Goal: Task Accomplishment & Management: Manage account settings

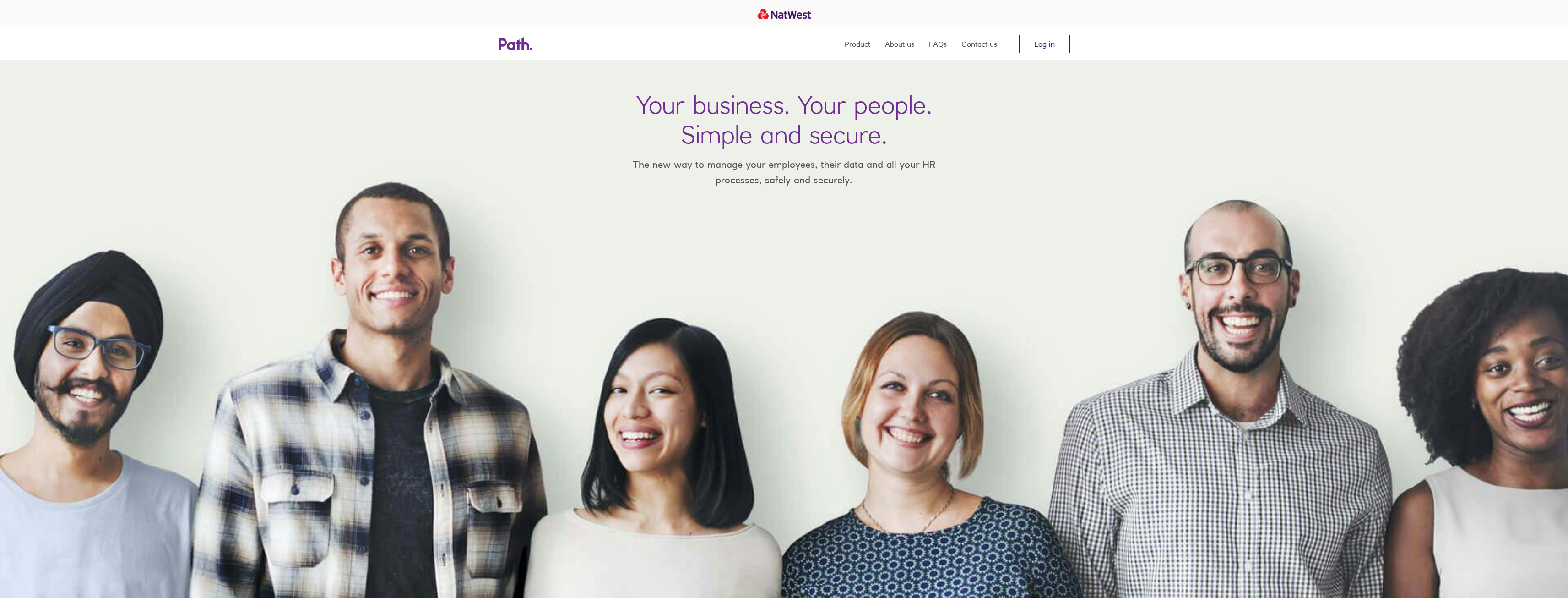
click at [1029, 44] on link "Log in" at bounding box center [1044, 44] width 51 height 18
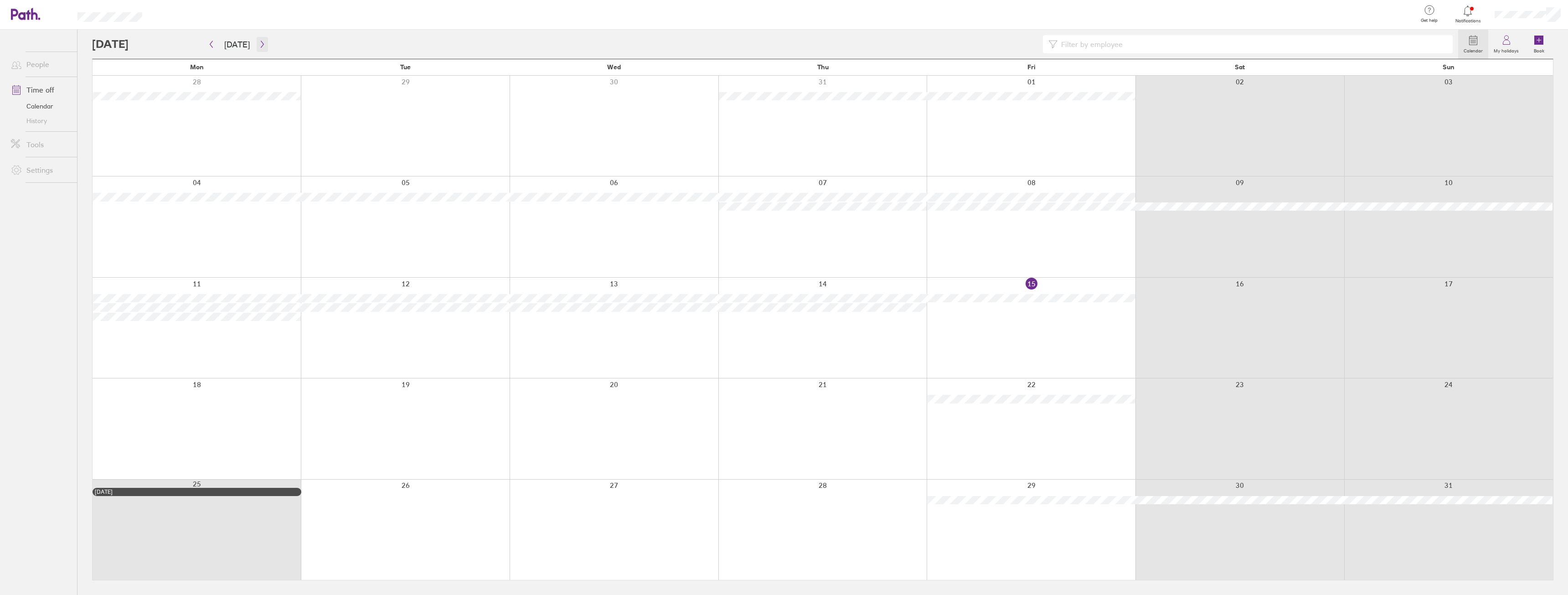
click at [262, 45] on icon "button" at bounding box center [262, 45] width 7 height 8
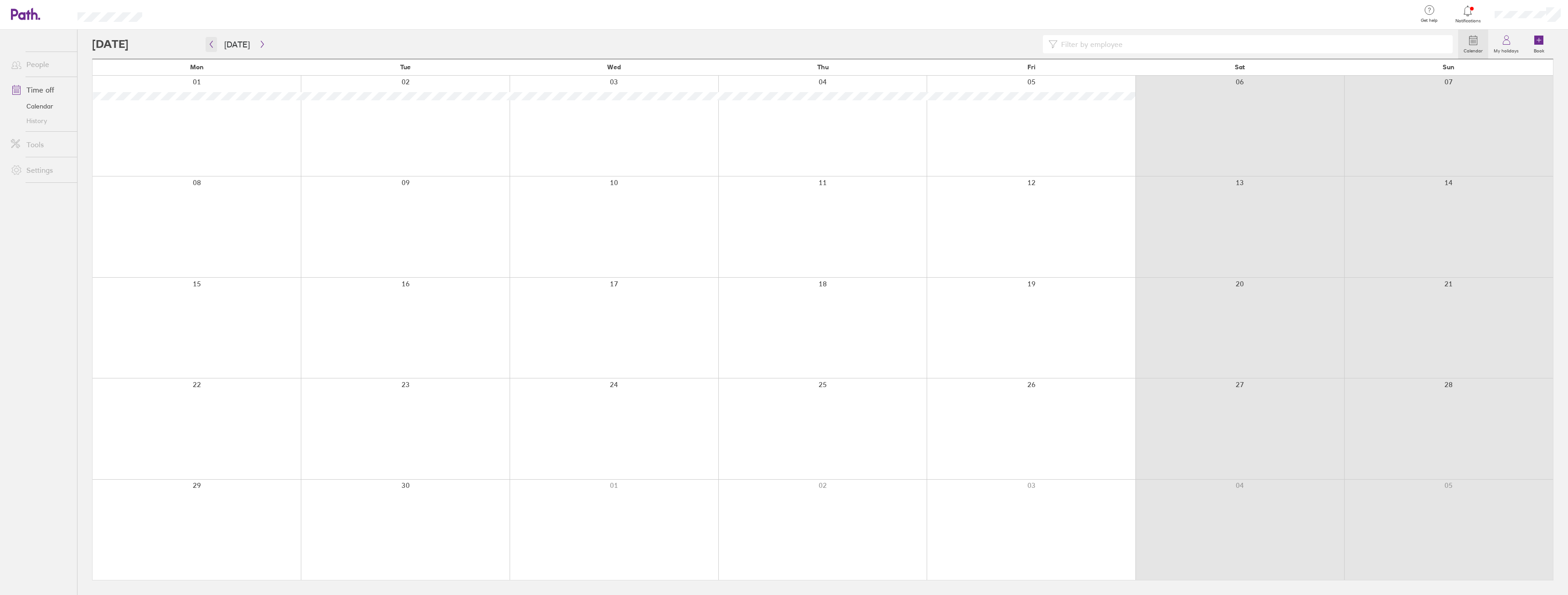
click at [212, 44] on icon "button" at bounding box center [211, 45] width 7 height 8
